Goal: Navigation & Orientation: Find specific page/section

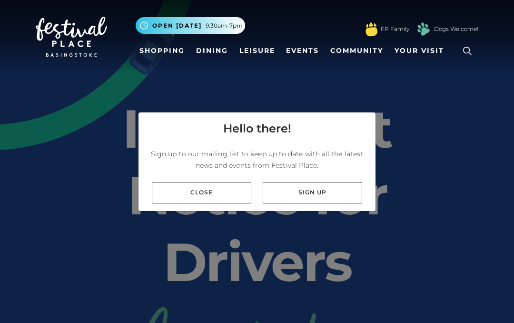
click at [202, 190] on link "Close" at bounding box center [202, 192] width 100 height 21
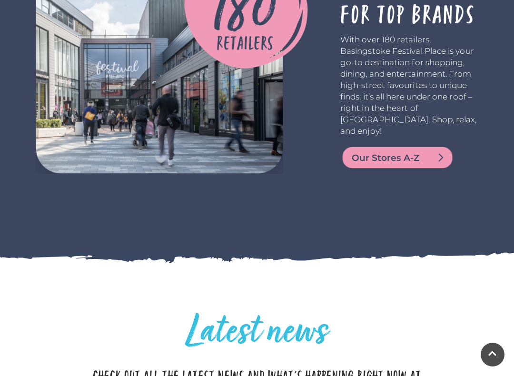
scroll to position [1913, 0]
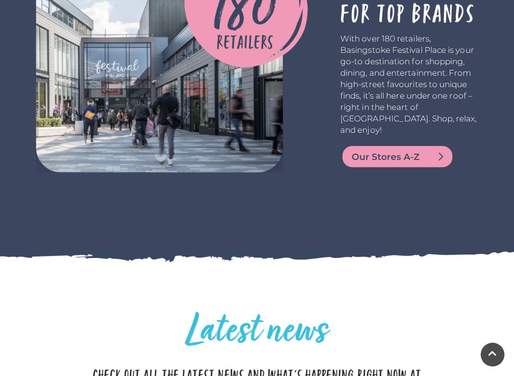
click at [402, 168] on img at bounding box center [397, 156] width 114 height 23
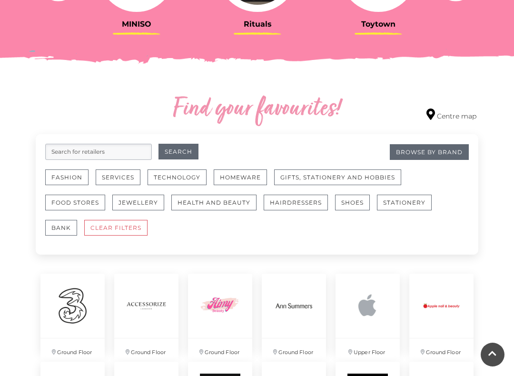
scroll to position [468, 0]
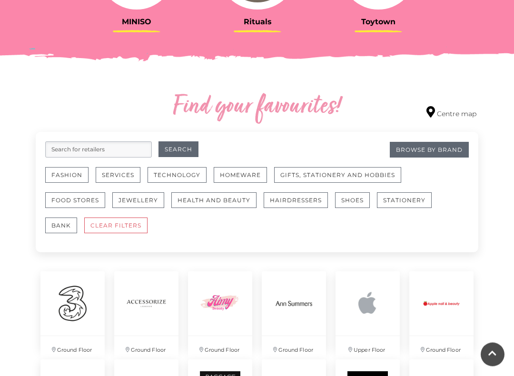
click at [67, 174] on button "Fashion" at bounding box center [66, 176] width 43 height 16
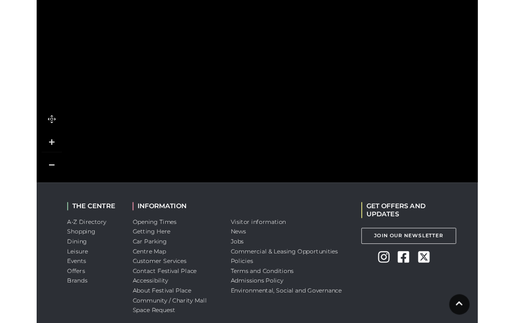
scroll to position [925, 0]
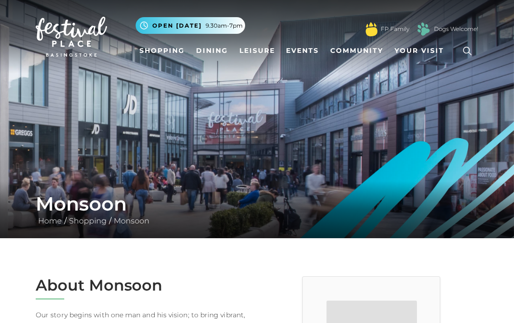
click at [206, 51] on link "Dining" at bounding box center [212, 51] width 40 height 18
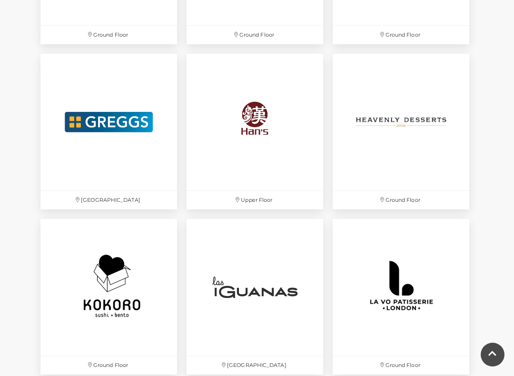
scroll to position [1748, 0]
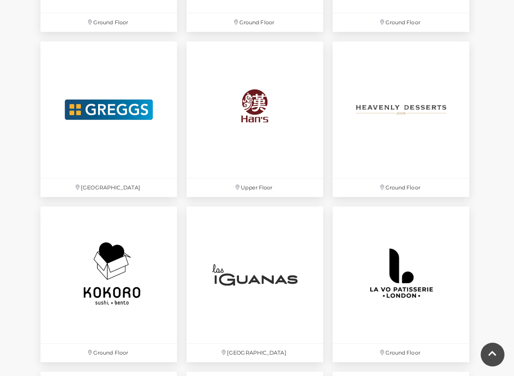
click at [401, 105] on img at bounding box center [401, 109] width 137 height 137
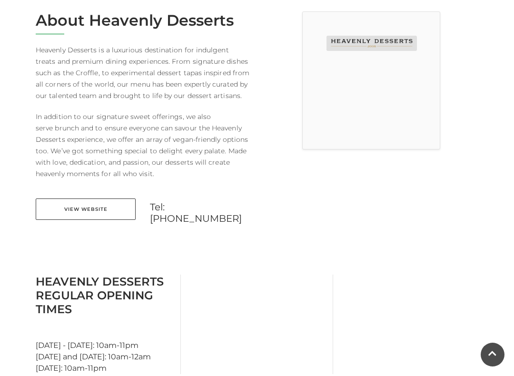
scroll to position [282, 0]
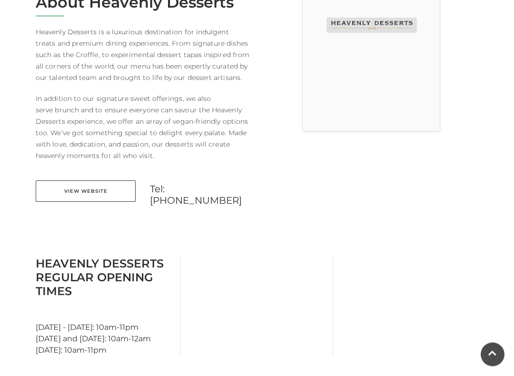
click at [97, 187] on link "View Website" at bounding box center [86, 191] width 100 height 21
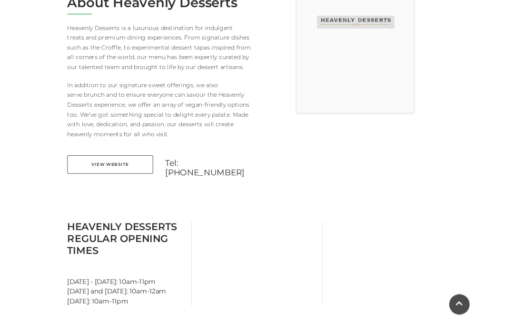
scroll to position [309, 0]
